Goal: Information Seeking & Learning: Learn about a topic

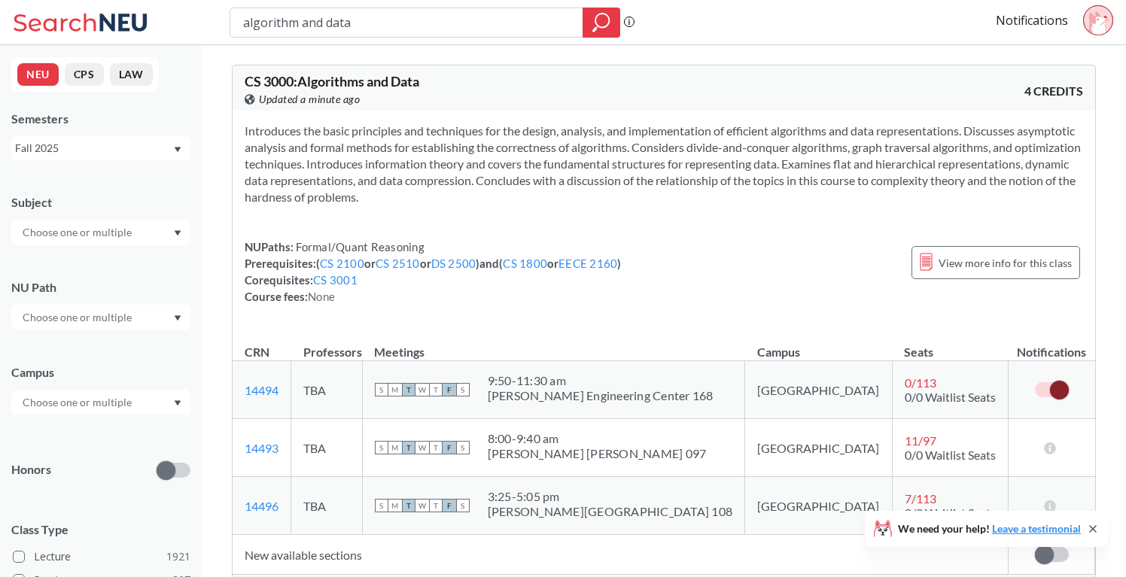
click at [519, 29] on input "algorithm and data" at bounding box center [407, 23] width 330 height 26
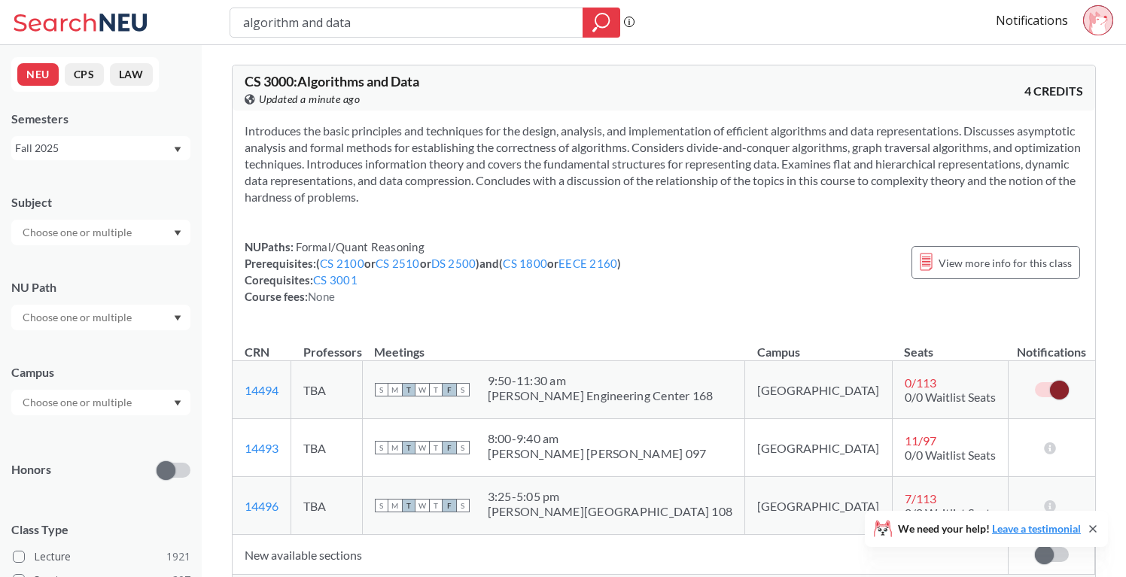
click at [468, 26] on input "algorithm and data" at bounding box center [407, 23] width 330 height 26
type input "algorithm and data recitation"
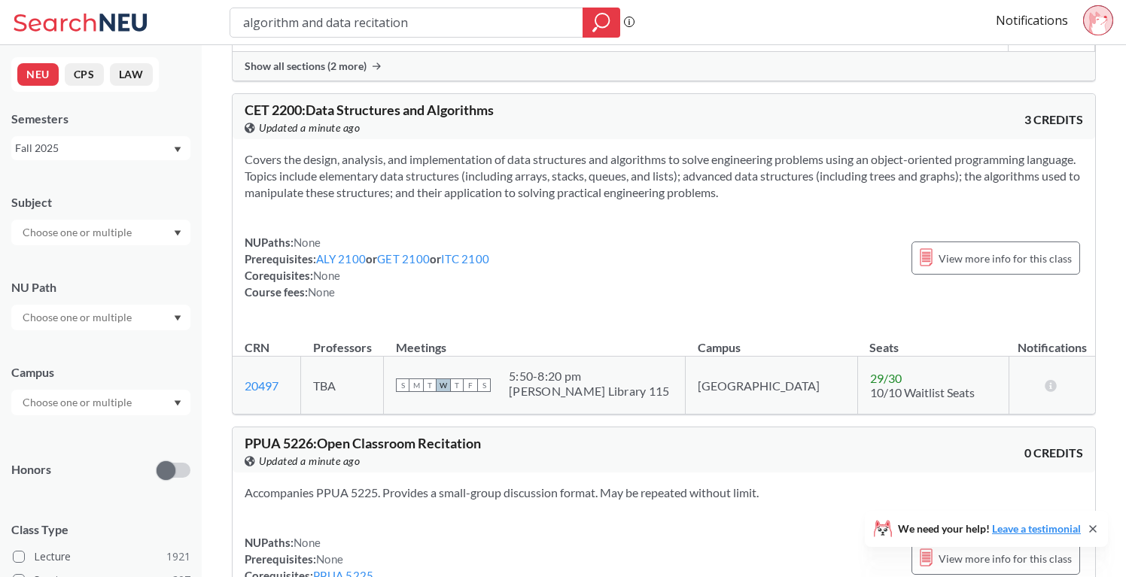
scroll to position [479, 0]
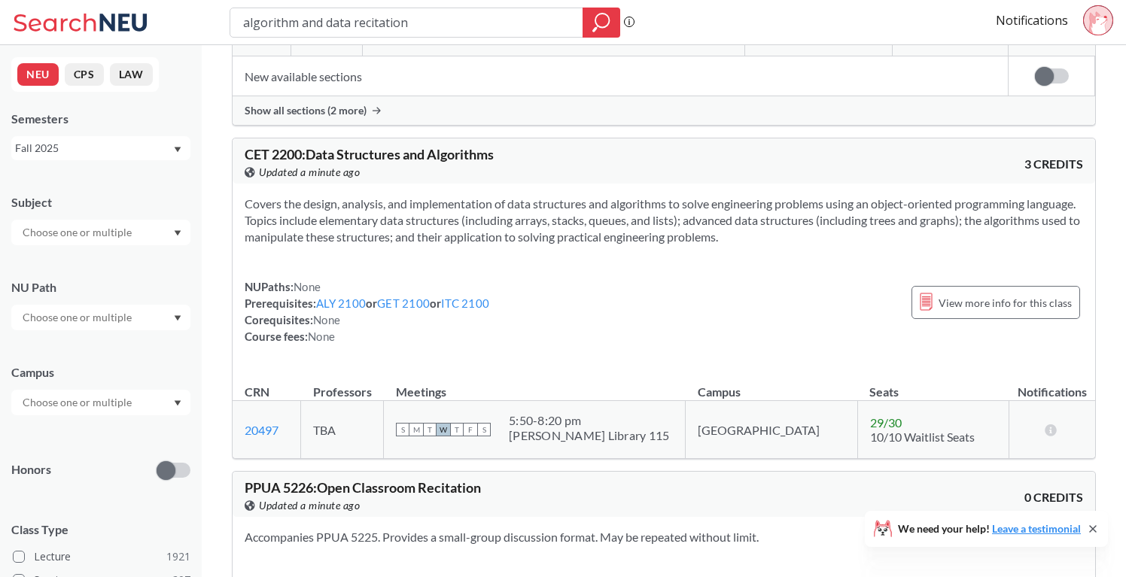
click at [390, 23] on input "algorithm and data recitation" at bounding box center [407, 23] width 330 height 26
type input "CS 3001"
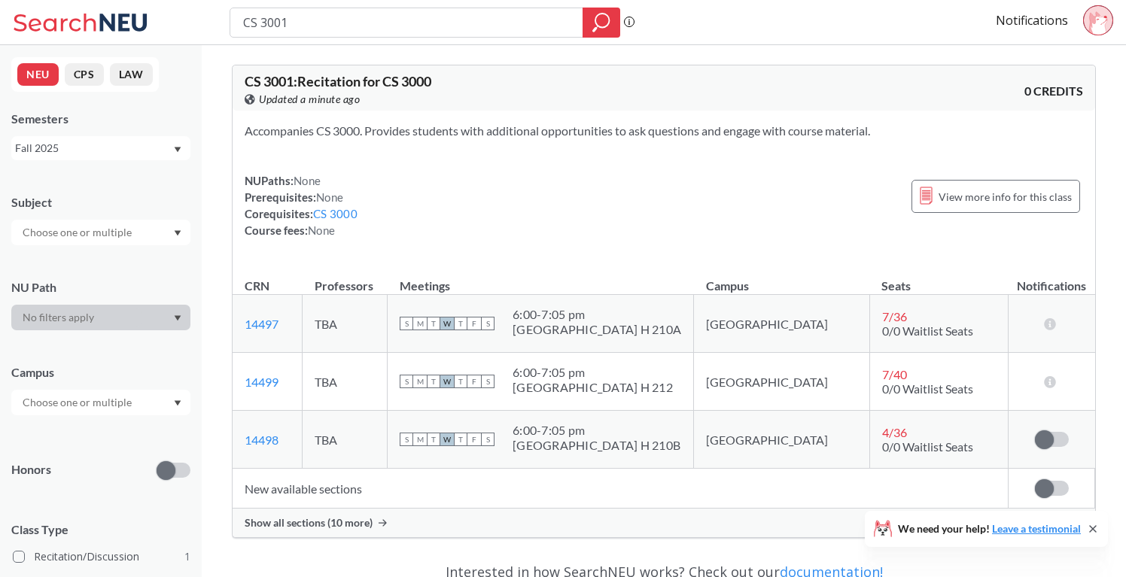
click at [777, 321] on td "[GEOGRAPHIC_DATA]" at bounding box center [782, 324] width 176 height 58
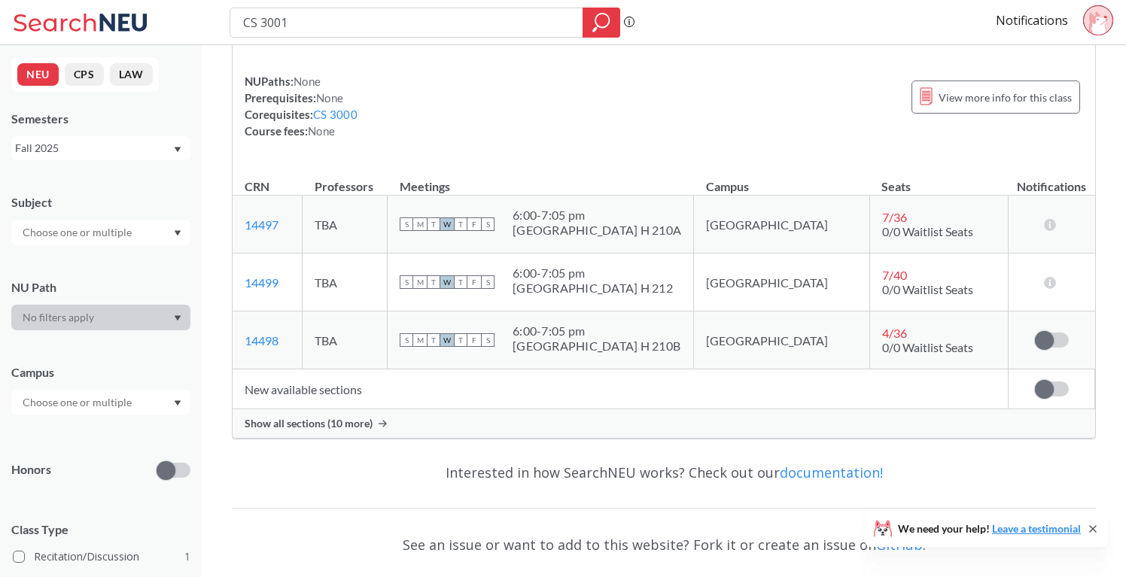
scroll to position [118, 0]
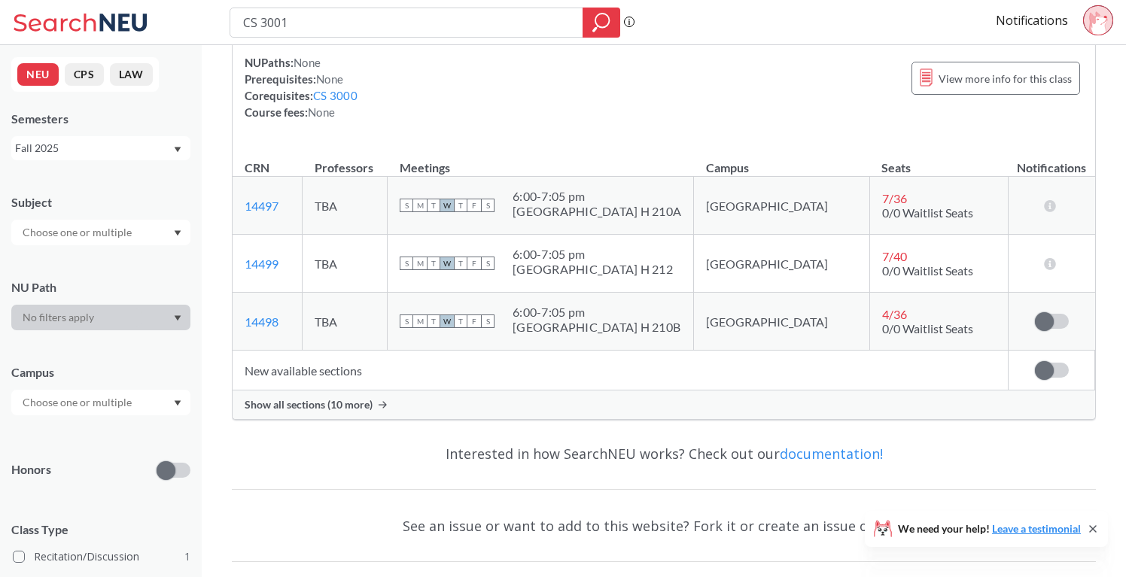
click at [333, 404] on span "Show all sections (10 more)" at bounding box center [309, 405] width 128 height 14
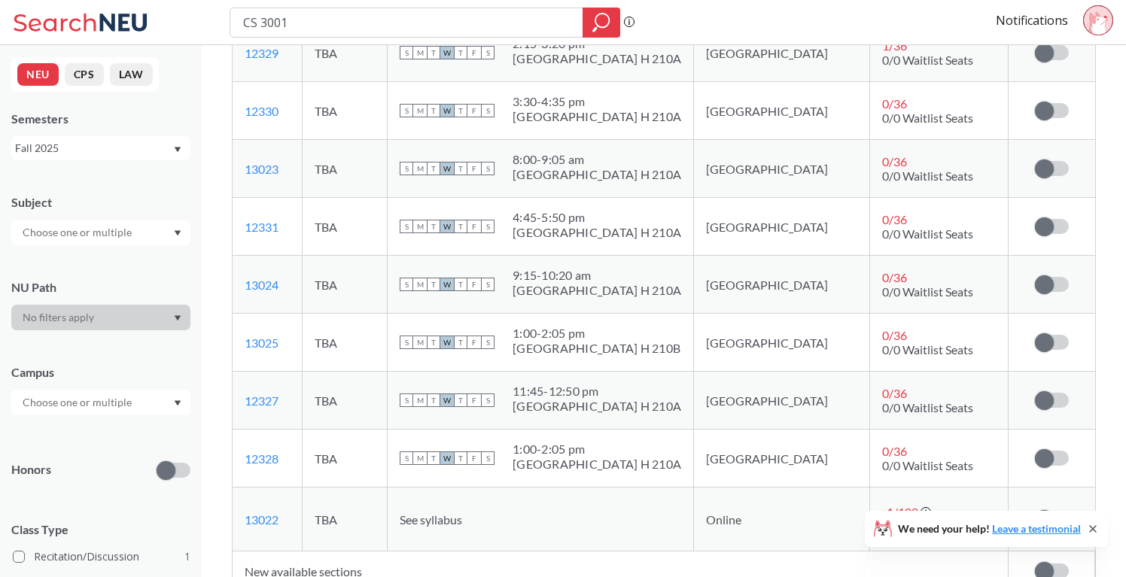
scroll to position [504, 0]
click at [1046, 394] on span at bounding box center [1044, 400] width 19 height 19
click at [1035, 392] on input "checkbox" at bounding box center [1035, 392] width 0 height 0
click at [1048, 338] on span at bounding box center [1044, 342] width 19 height 19
click at [1035, 334] on input "checkbox" at bounding box center [1035, 334] width 0 height 0
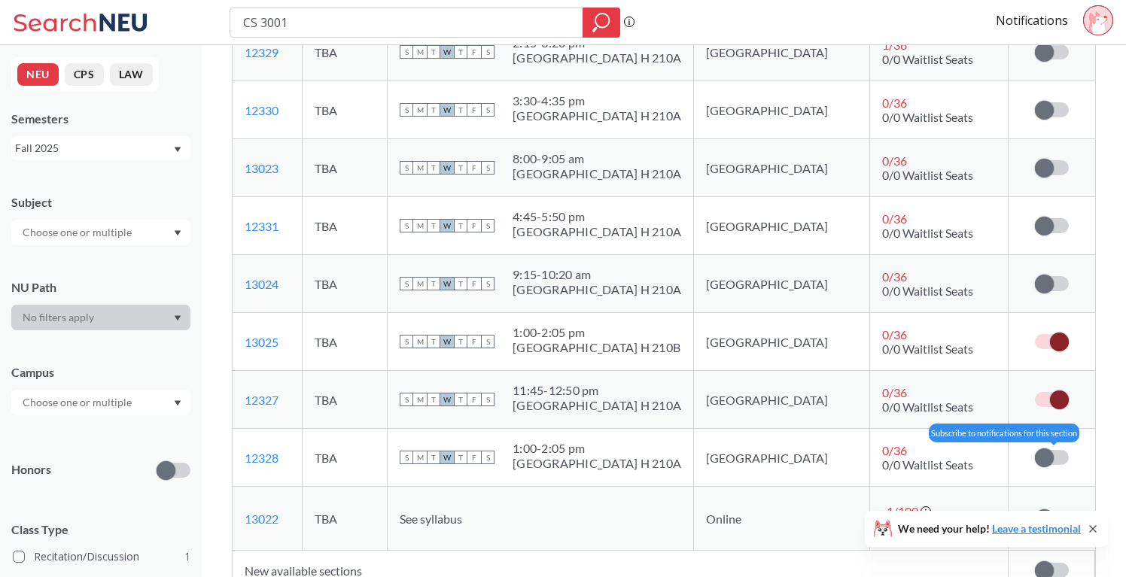
click at [1043, 460] on span at bounding box center [1044, 458] width 19 height 19
click at [1035, 450] on input "checkbox" at bounding box center [1035, 450] width 0 height 0
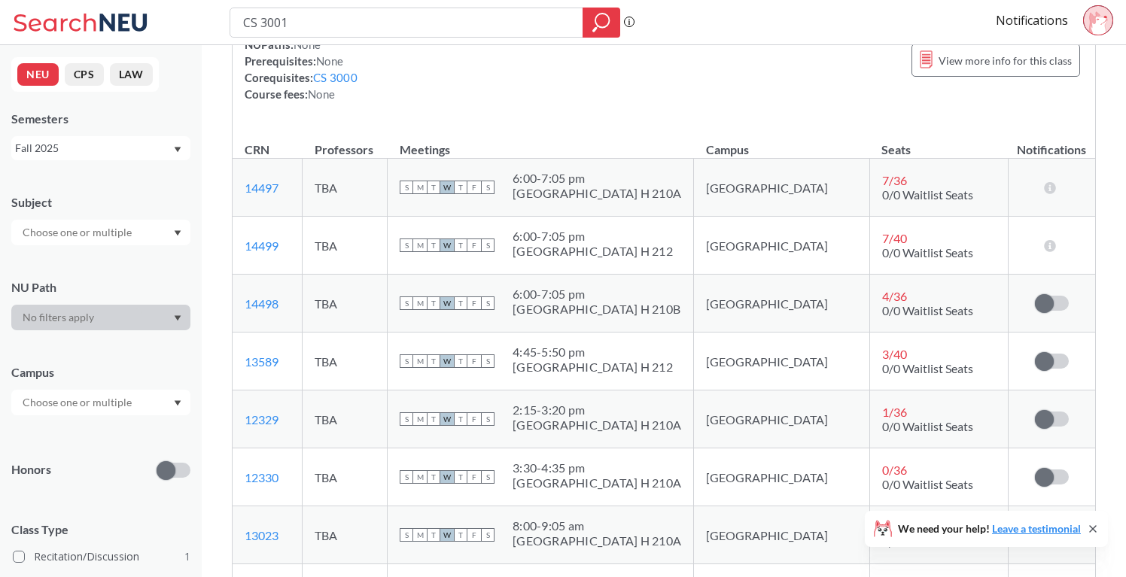
scroll to position [160, 0]
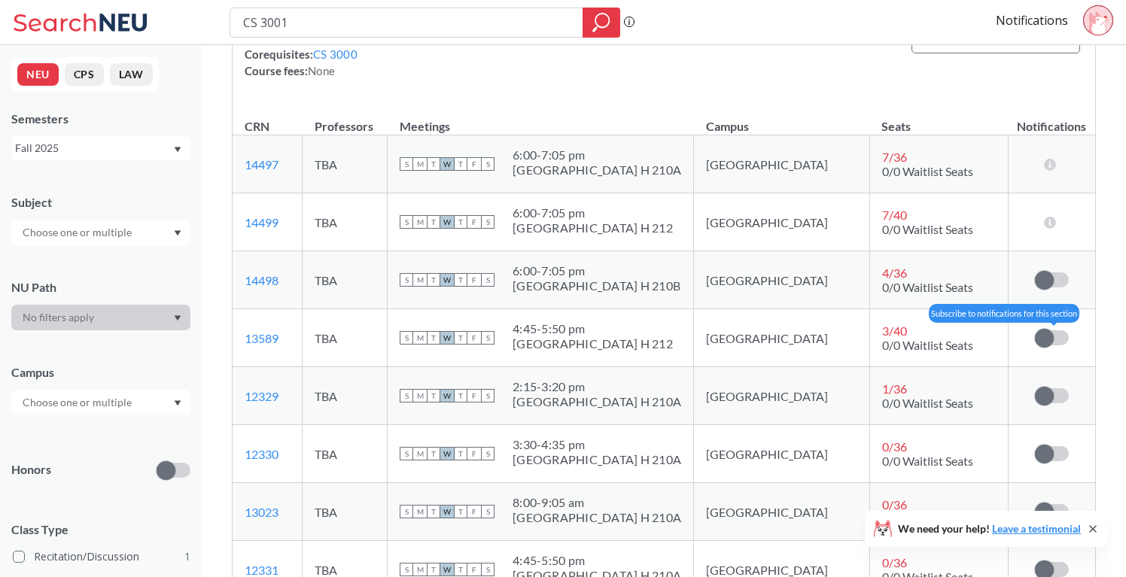
click at [1044, 344] on span at bounding box center [1044, 338] width 19 height 19
click at [1035, 330] on input "checkbox" at bounding box center [1035, 330] width 0 height 0
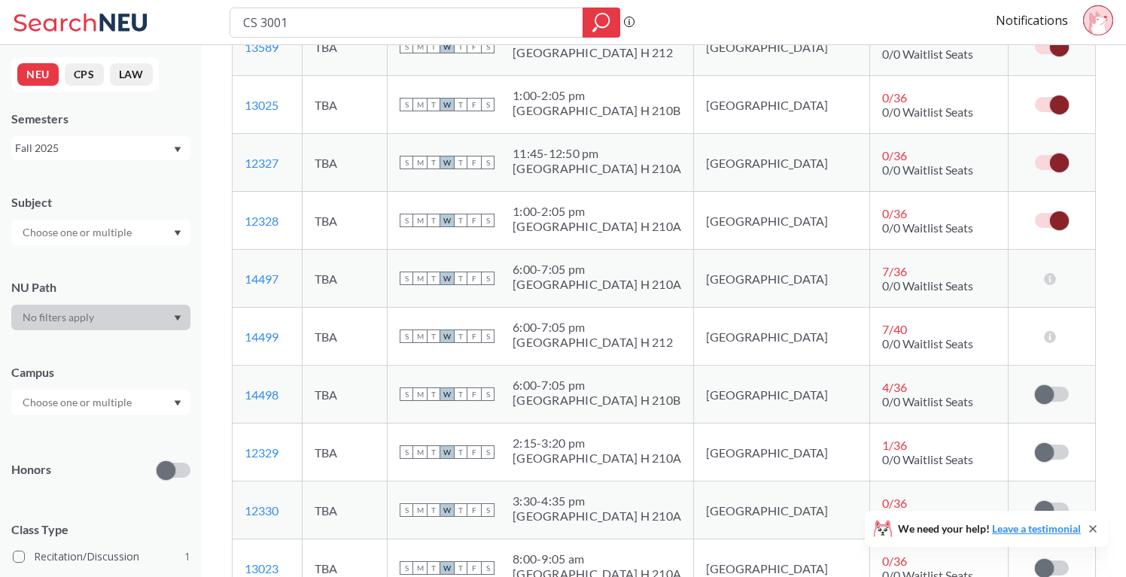
scroll to position [271, 0]
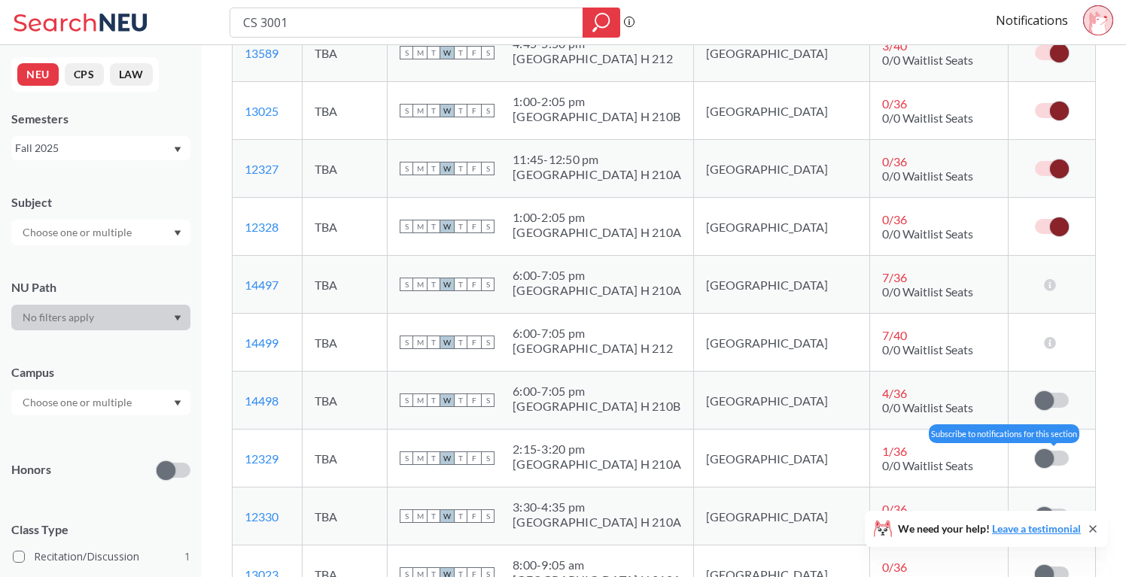
click at [1055, 451] on label at bounding box center [1052, 458] width 34 height 15
click at [1035, 451] on input "checkbox" at bounding box center [1035, 451] width 0 height 0
